Goal: Transaction & Acquisition: Purchase product/service

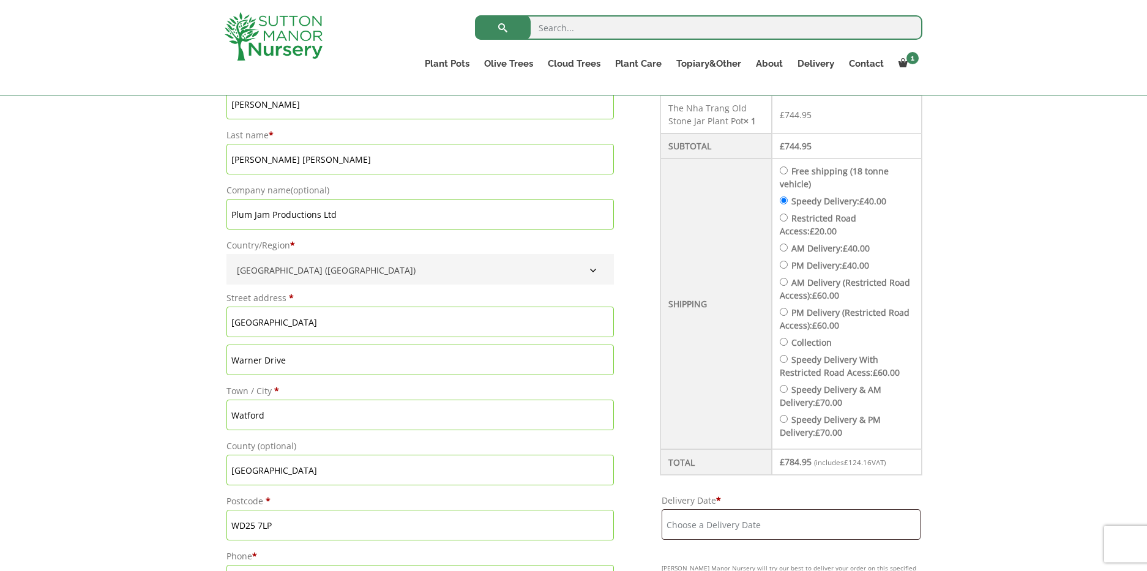
click at [779, 343] on input "Collection" at bounding box center [783, 342] width 8 height 8
radio input "true"
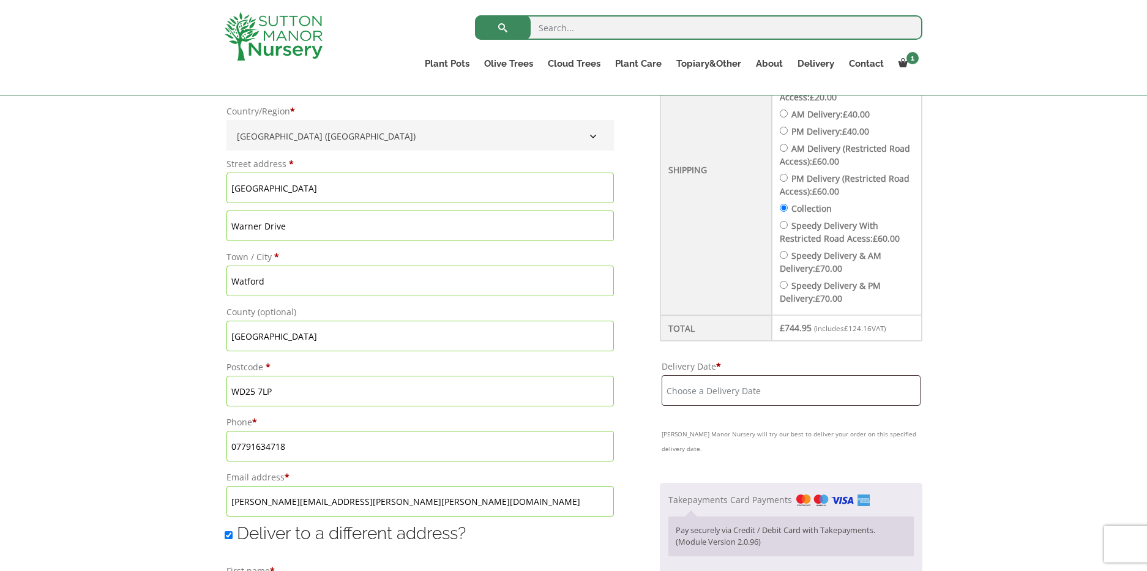
scroll to position [518, 0]
click at [730, 384] on input "Delivery Date *" at bounding box center [790, 388] width 259 height 31
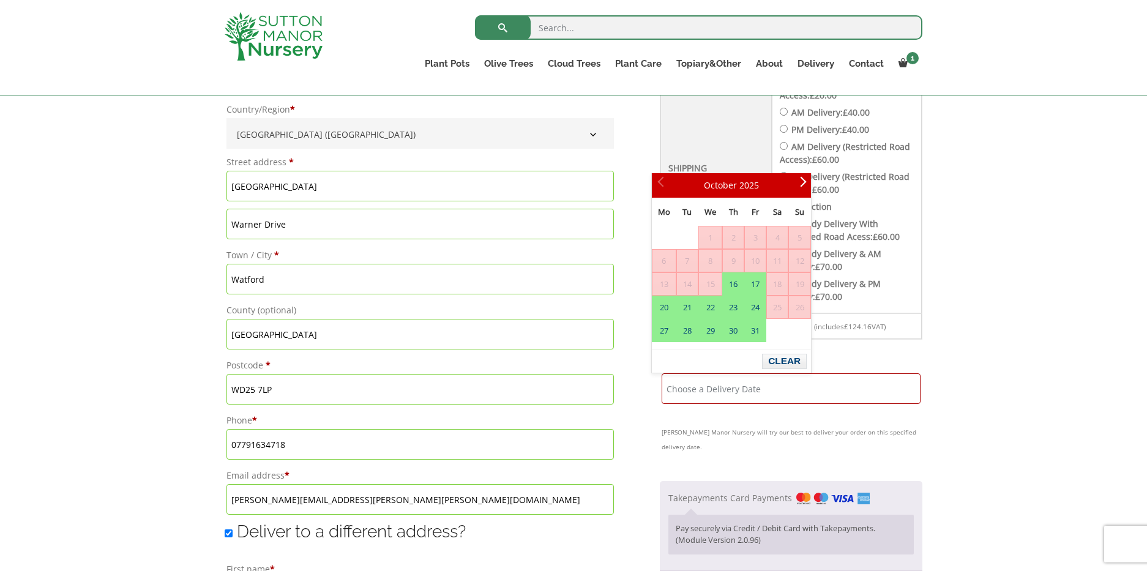
click at [989, 346] on div "Have a coupon? Click here to enter your code Apply coupon Billing details First…" at bounding box center [573, 478] width 1147 height 1308
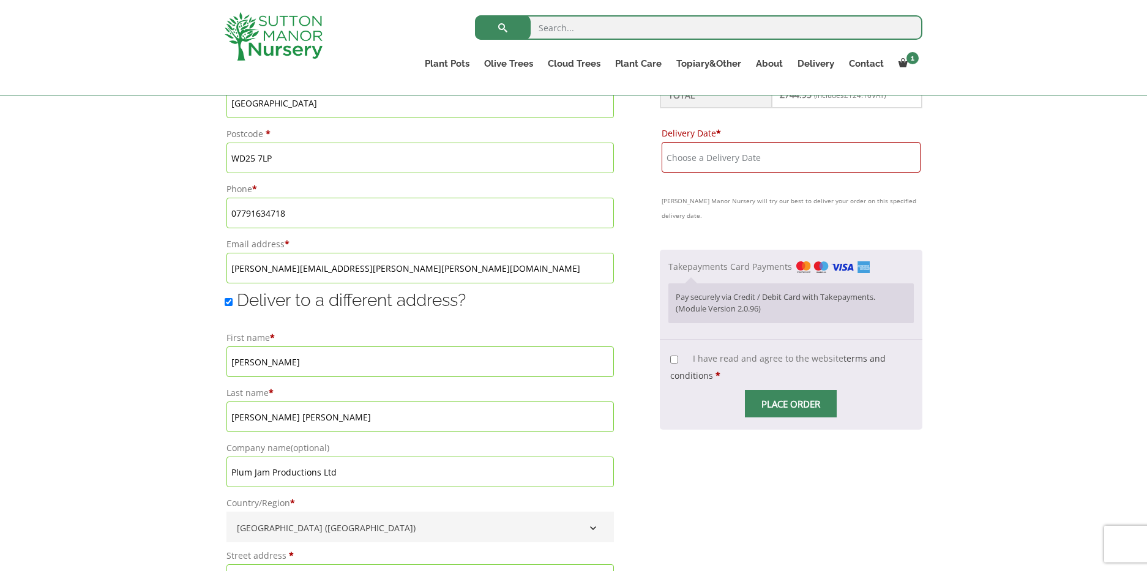
scroll to position [757, 0]
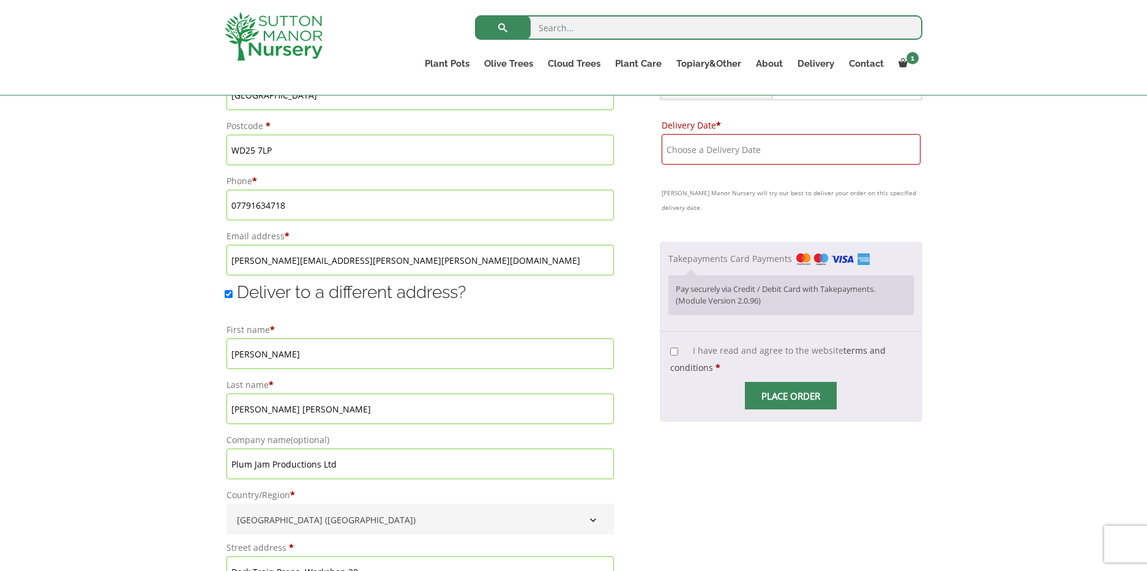
click at [670, 348] on input "I have read and agree to the website terms and conditions *" at bounding box center [674, 352] width 8 height 8
checkbox input "true"
click at [790, 396] on span "Checkout" at bounding box center [790, 396] width 0 height 0
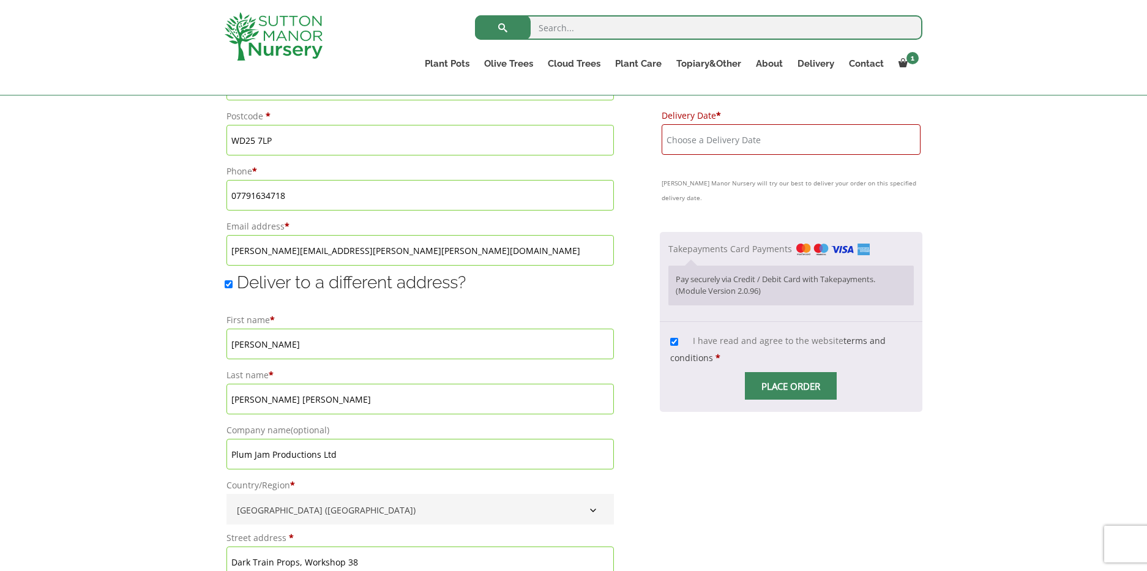
click at [790, 386] on span "Checkout" at bounding box center [790, 386] width 0 height 0
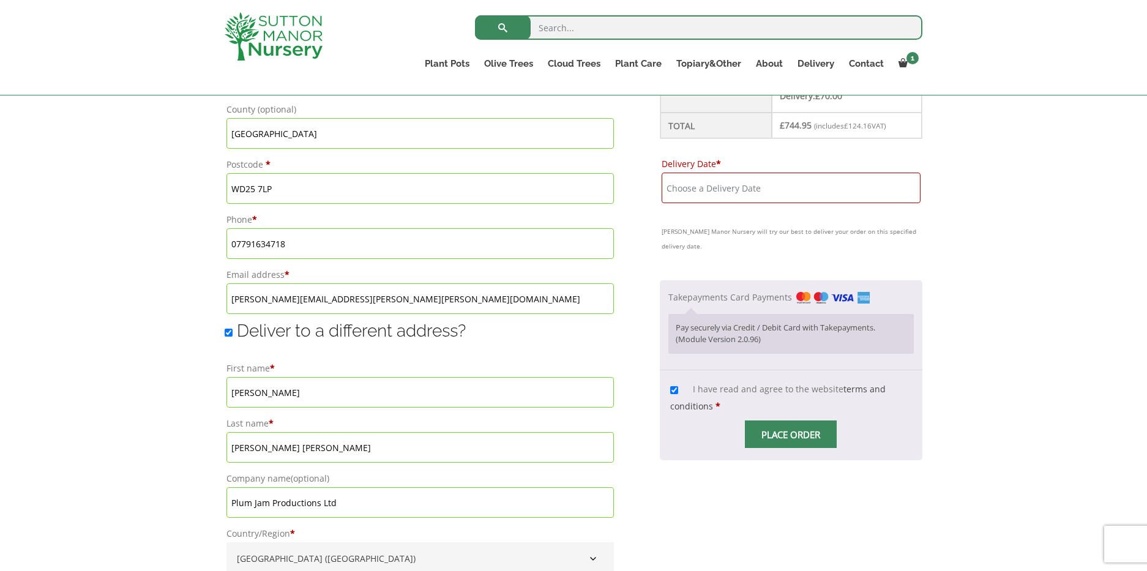
scroll to position [743, 0]
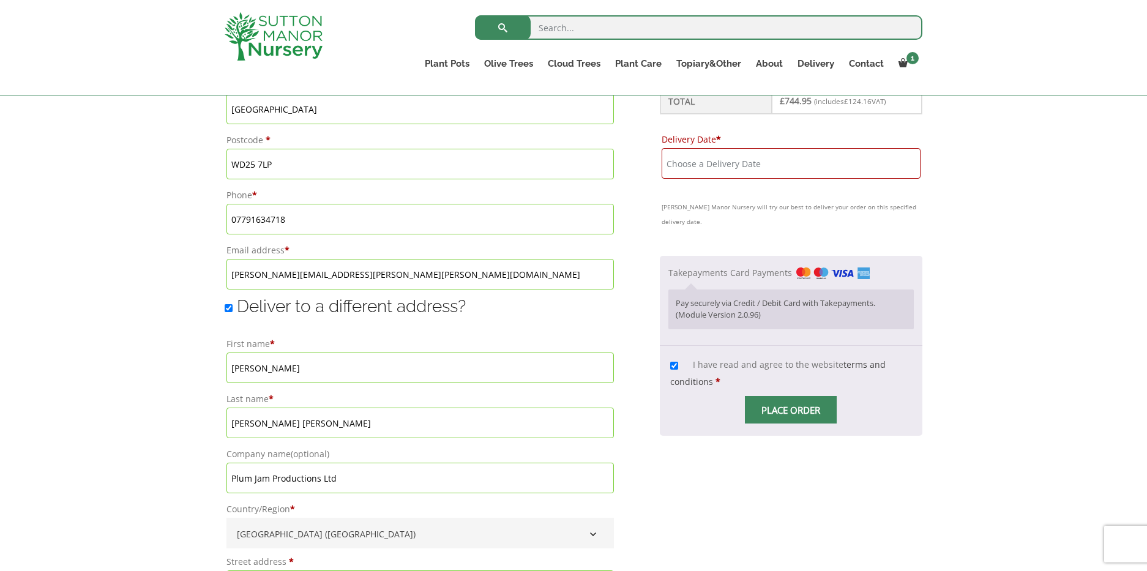
click at [790, 410] on span "Checkout" at bounding box center [790, 410] width 0 height 0
click at [778, 399] on input "Place order" at bounding box center [791, 410] width 92 height 28
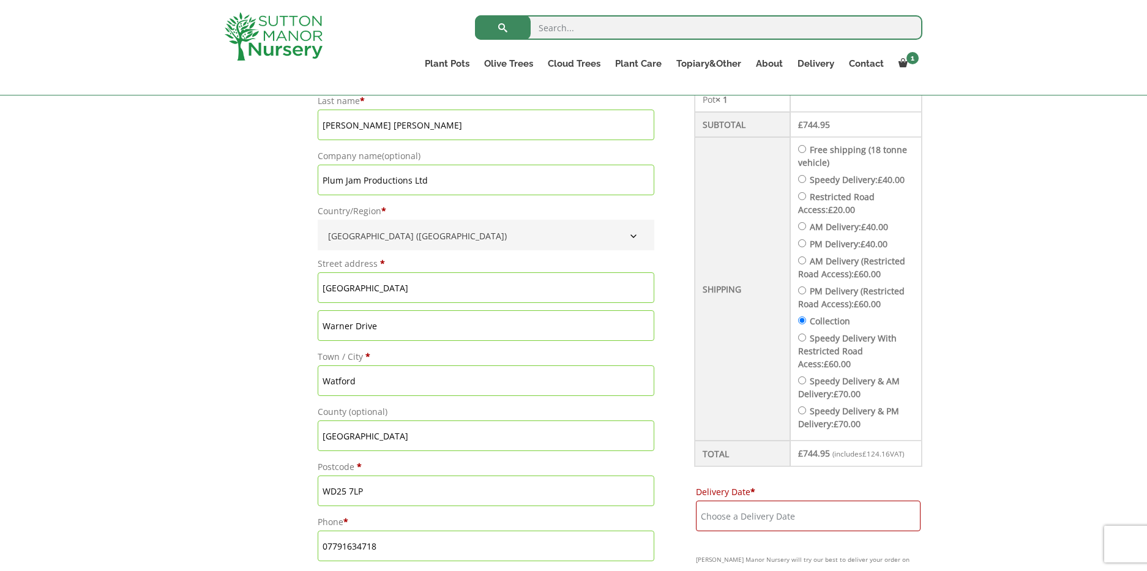
scroll to position [462, 0]
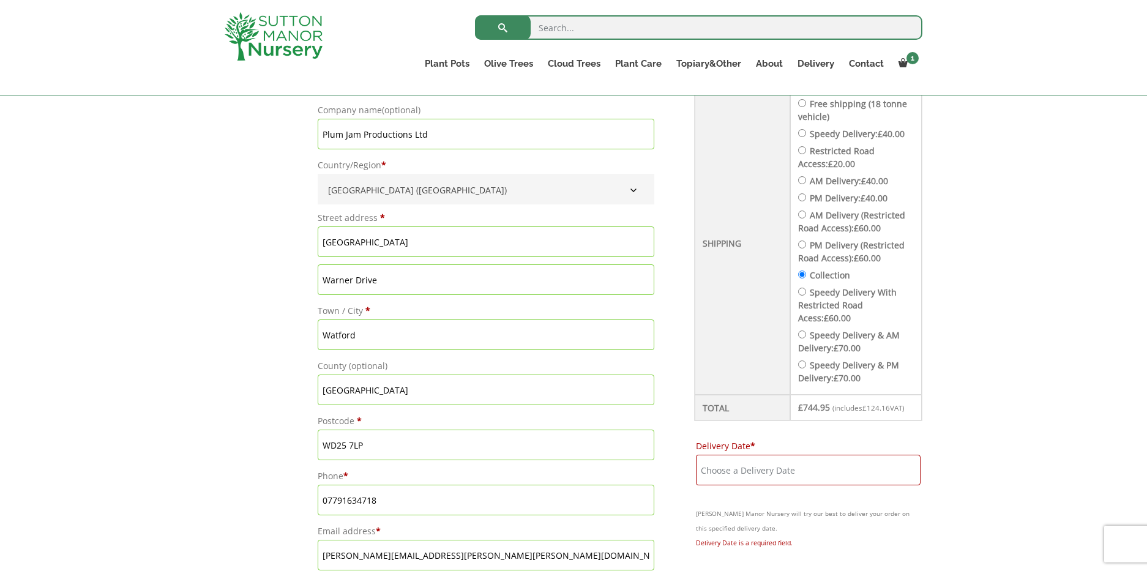
click at [764, 467] on input "Delivery Date *" at bounding box center [808, 470] width 225 height 31
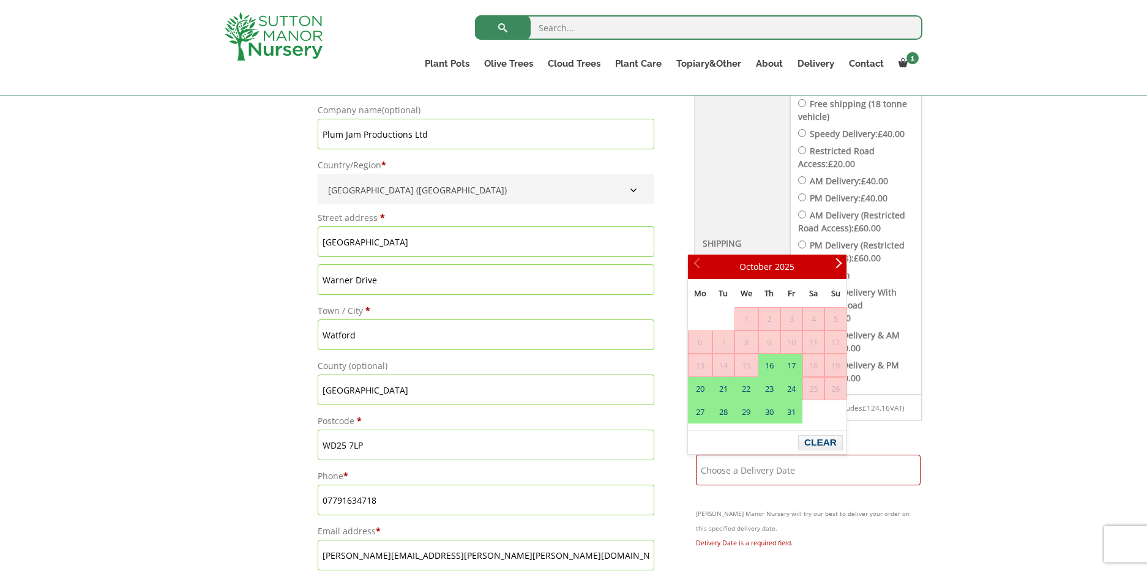
drag, startPoint x: 754, startPoint y: 367, endPoint x: 747, endPoint y: 368, distance: 6.8
click at [753, 367] on span "15" at bounding box center [746, 365] width 23 height 22
click at [746, 368] on span "15" at bounding box center [746, 365] width 23 height 22
click at [817, 441] on button "Clear" at bounding box center [820, 442] width 45 height 15
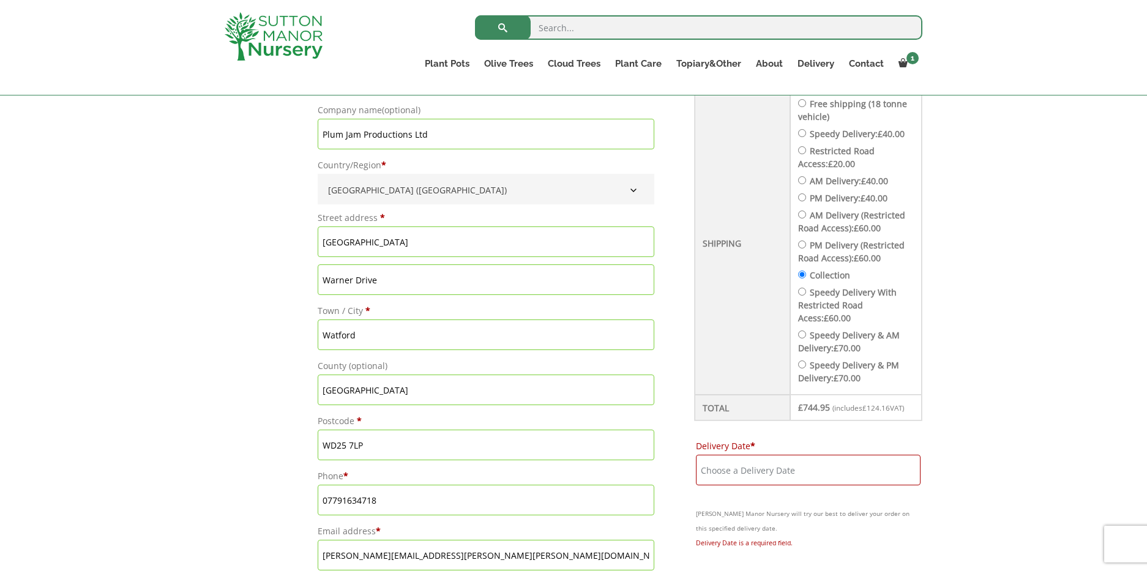
click at [798, 277] on input "Collection" at bounding box center [802, 274] width 8 height 8
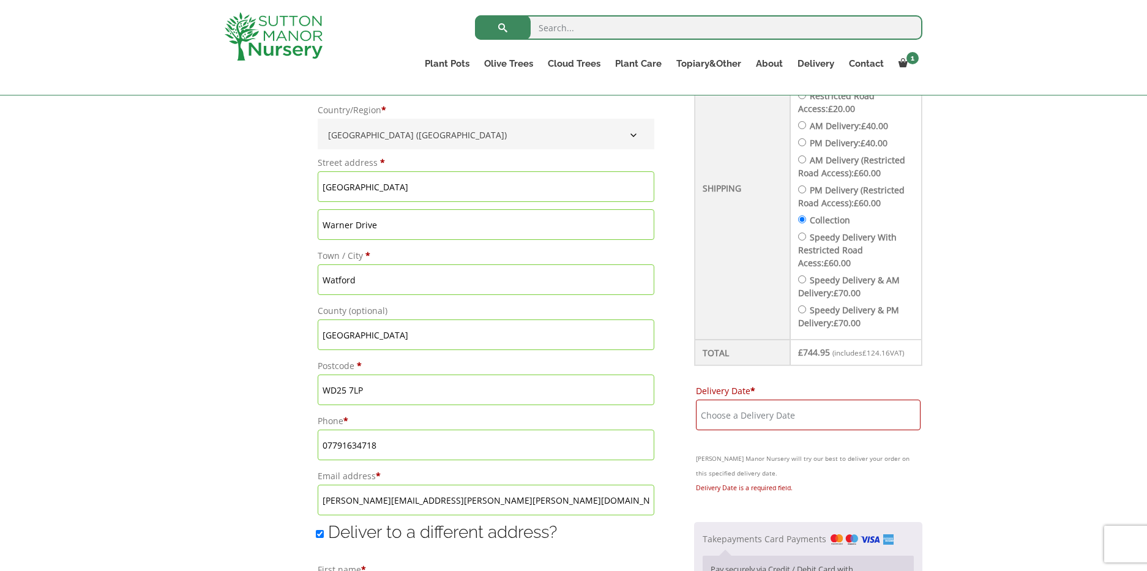
scroll to position [534, 0]
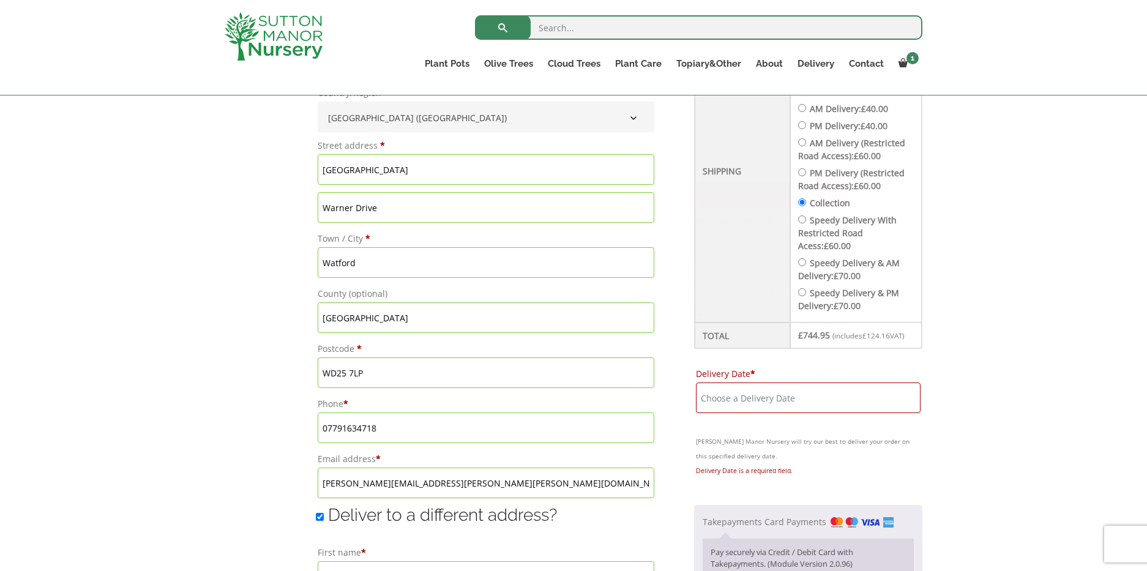
click at [787, 395] on input "Delivery Date *" at bounding box center [808, 397] width 225 height 31
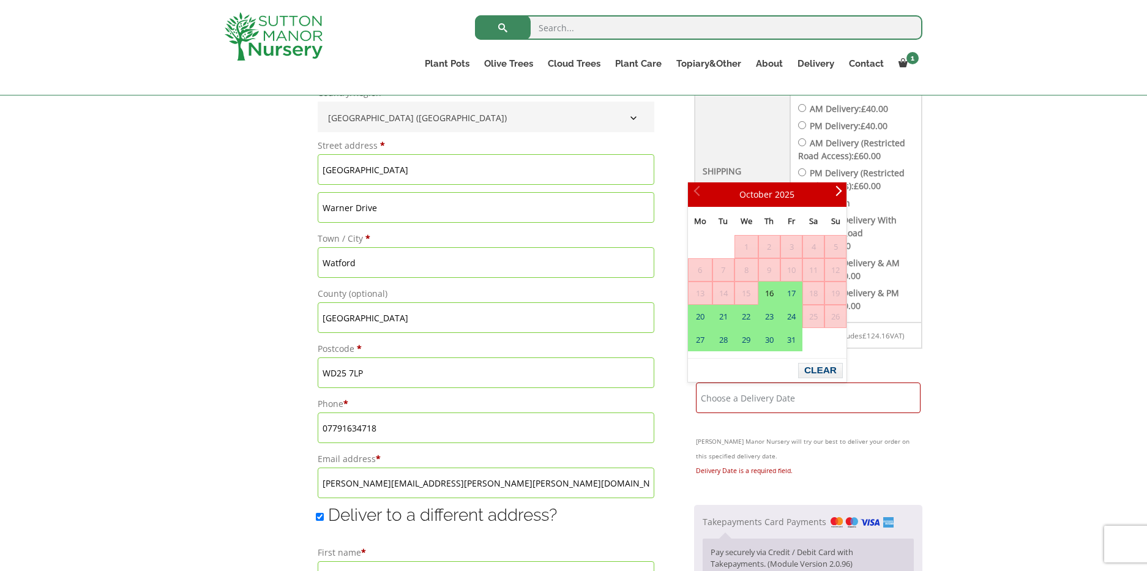
click at [771, 292] on link "16" at bounding box center [769, 293] width 21 height 22
type input "[DATE]"
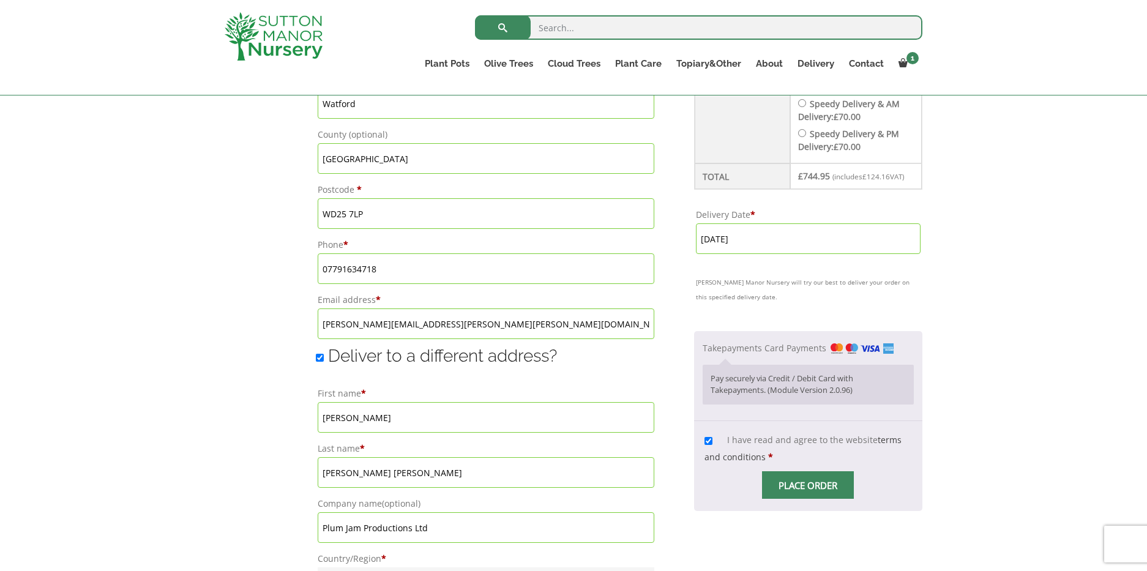
scroll to position [721, 0]
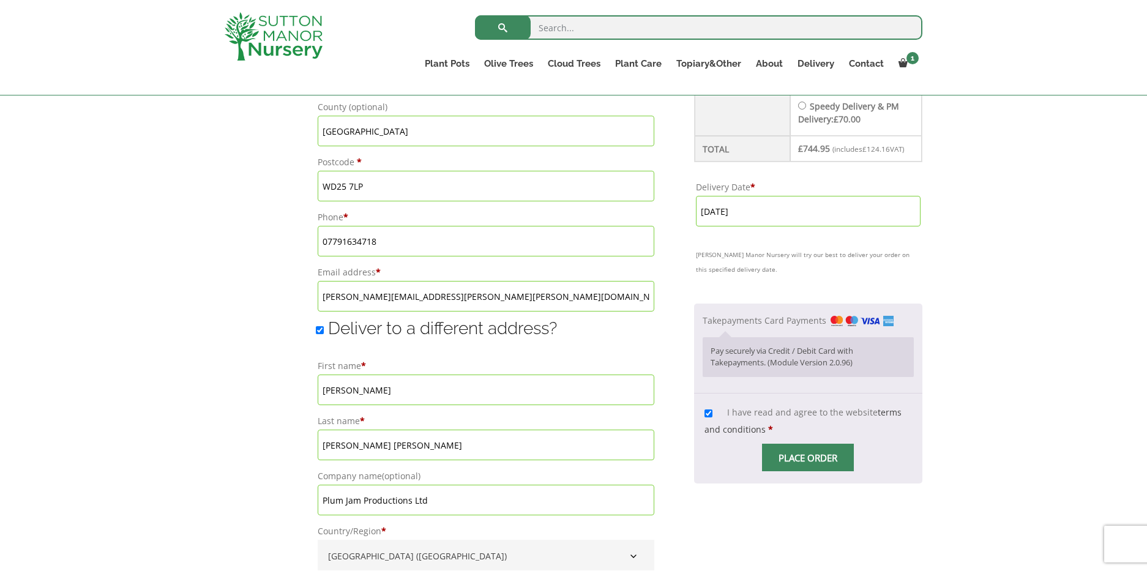
click at [808, 458] on span "Checkout" at bounding box center [808, 458] width 0 height 0
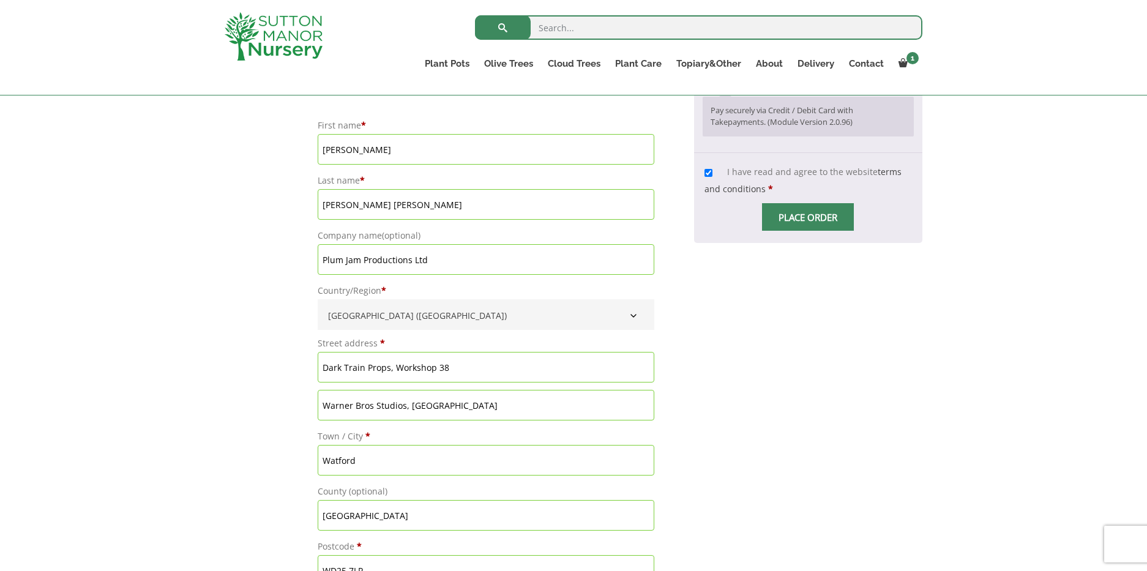
scroll to position [964, 0]
click at [808, 215] on span "Checkout" at bounding box center [808, 215] width 0 height 0
click at [803, 214] on input "Place order" at bounding box center [808, 215] width 92 height 28
click at [803, 213] on div "Checkout" at bounding box center [573, 57] width 697 height 1214
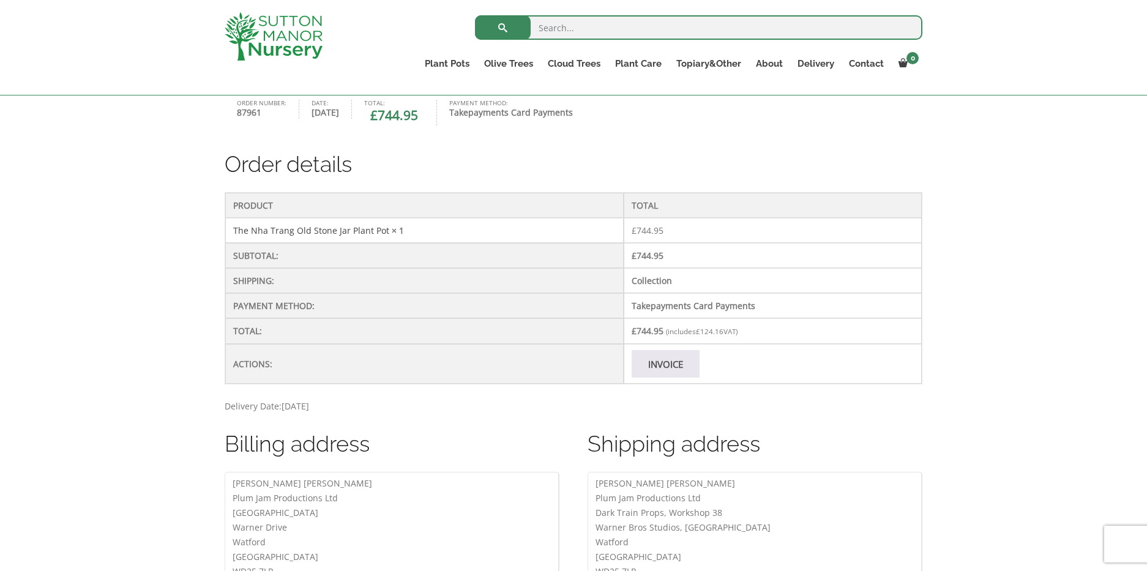
scroll to position [297, 0]
click at [647, 360] on link "Invoice" at bounding box center [665, 363] width 68 height 28
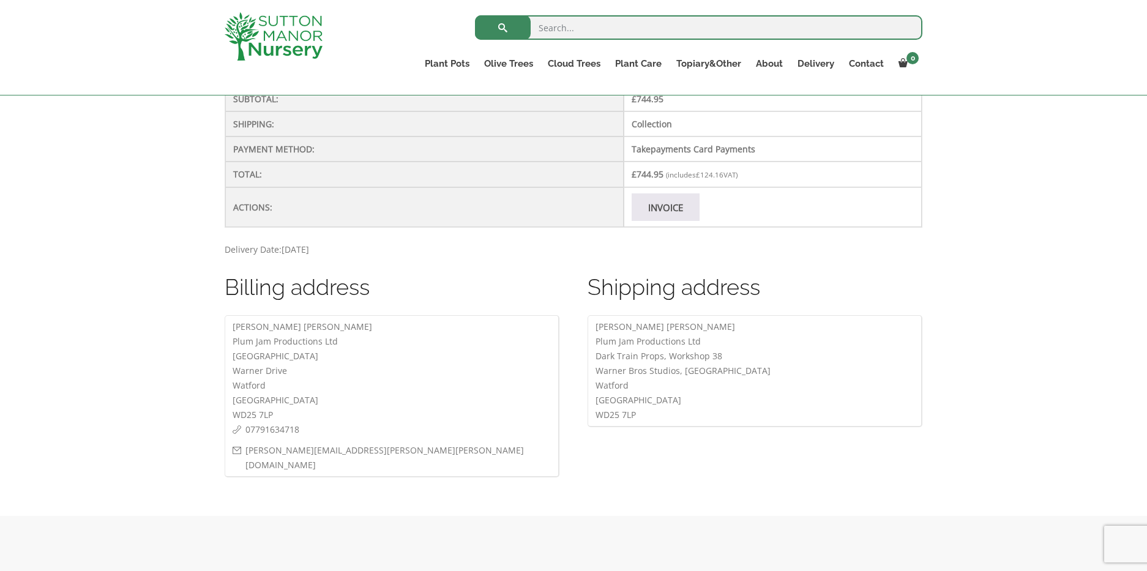
scroll to position [507, 0]
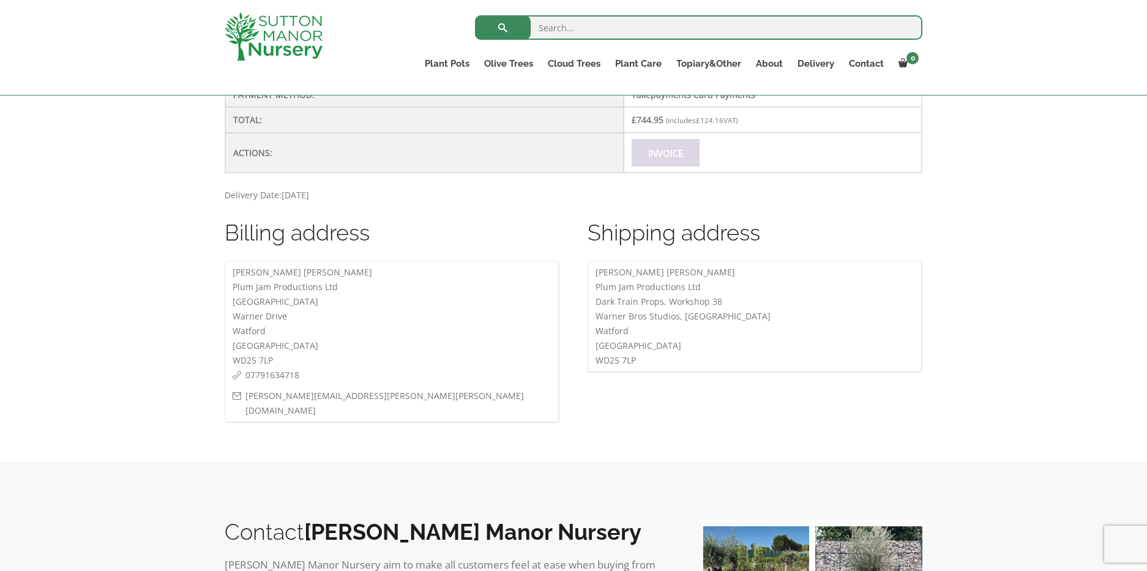
click at [656, 152] on link "Invoice" at bounding box center [665, 153] width 68 height 28
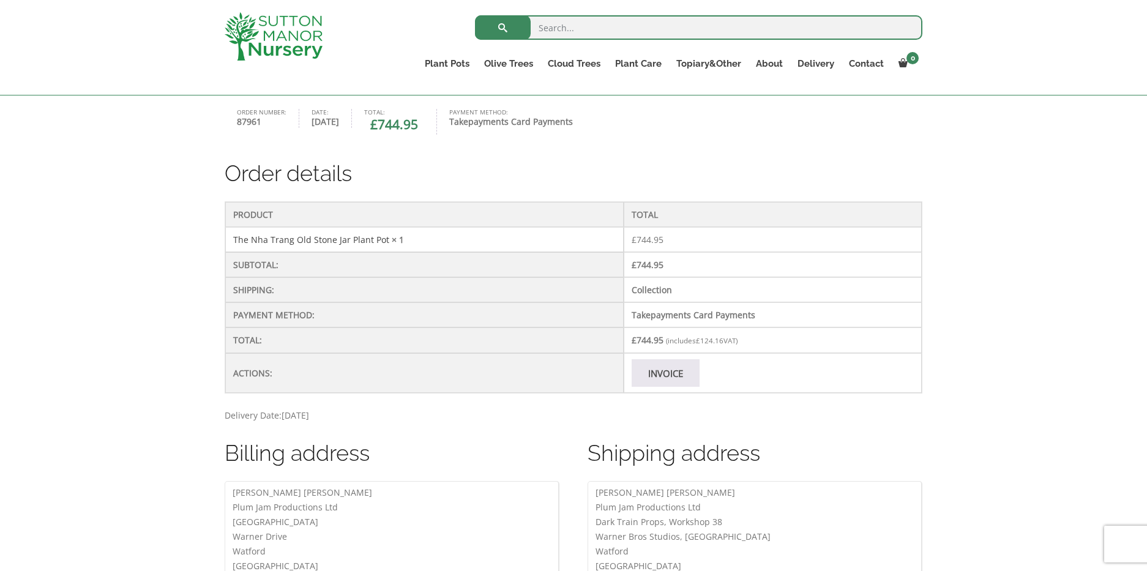
scroll to position [288, 0]
click at [654, 370] on link "Invoice" at bounding box center [665, 372] width 68 height 28
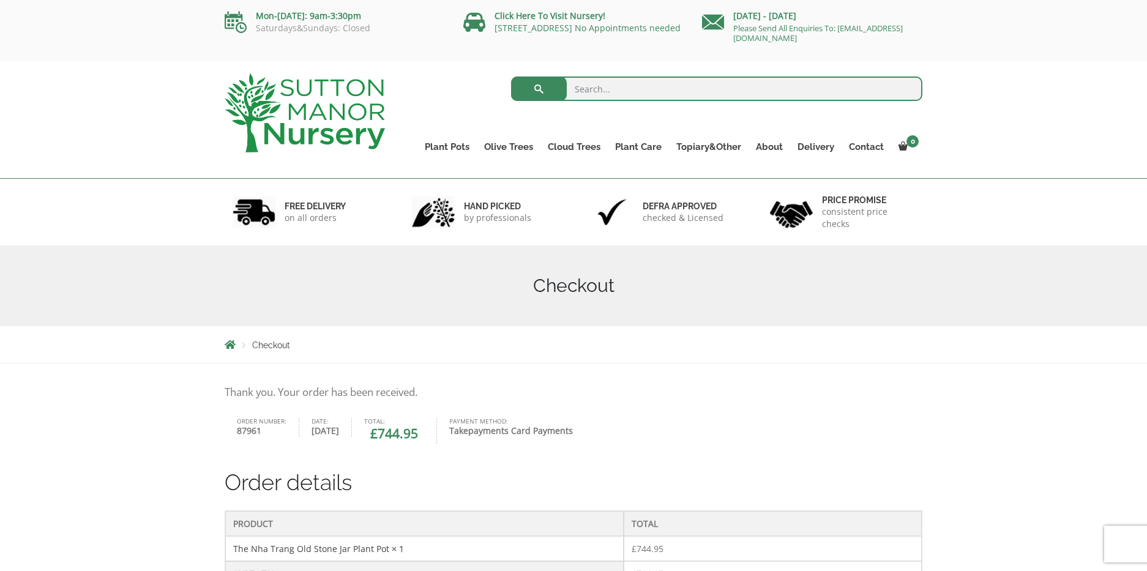
scroll to position [1, 0]
drag, startPoint x: 369, startPoint y: 17, endPoint x: 256, endPoint y: 18, distance: 113.2
click at [256, 18] on p "Mon-[DATE]: 9am-3:30pm" at bounding box center [335, 14] width 220 height 15
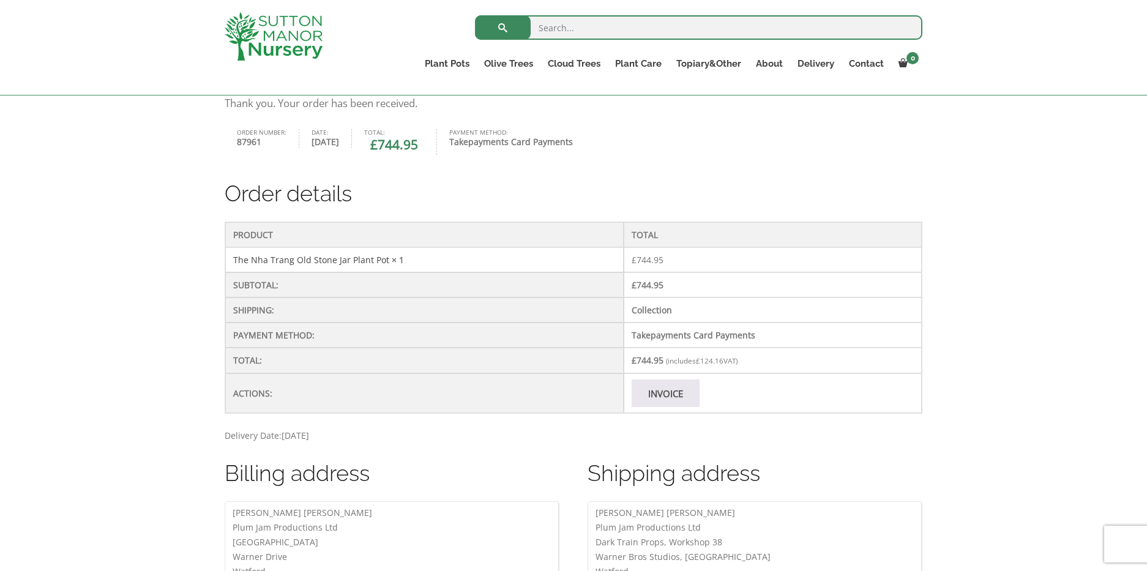
scroll to position [272, 0]
